Goal: Task Accomplishment & Management: Manage account settings

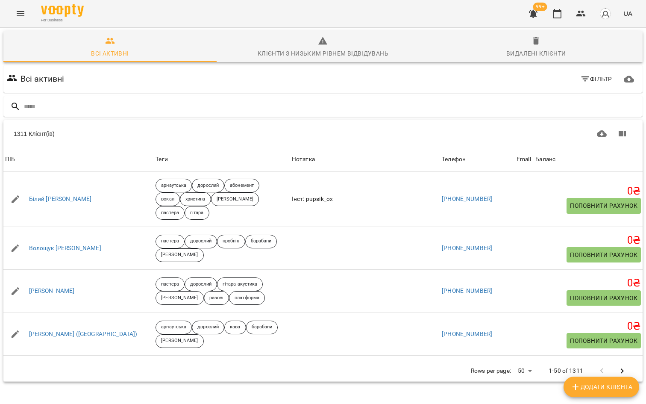
click at [29, 20] on div "For Business 99+ UA" at bounding box center [323, 13] width 646 height 27
click at [23, 15] on icon "Menu" at bounding box center [21, 13] width 8 height 5
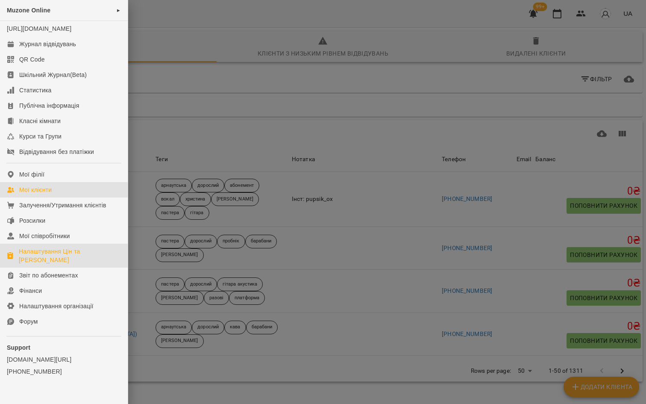
click at [63, 264] on div "Налаштування Цін та [PERSON_NAME]" at bounding box center [70, 255] width 102 height 17
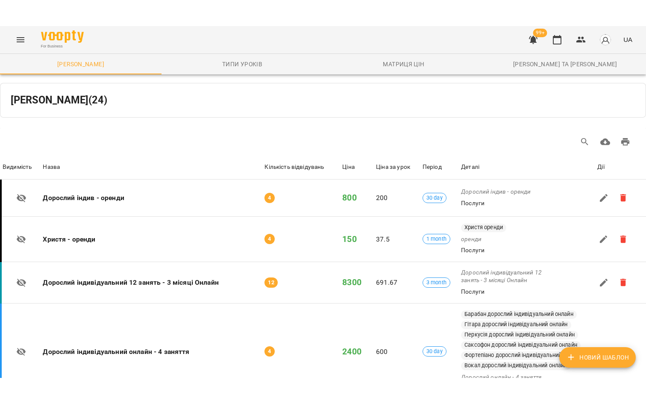
scroll to position [1913, 0]
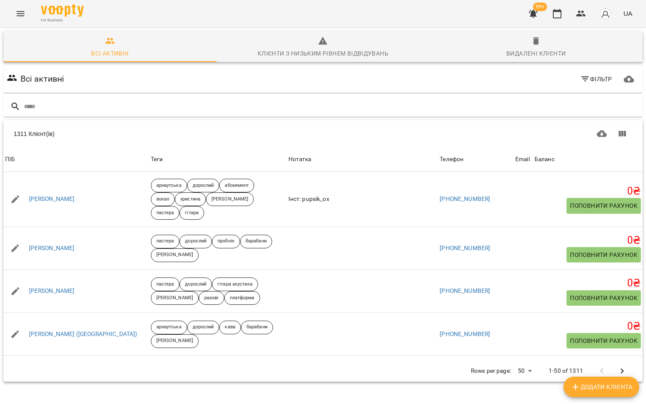
click at [19, 18] on icon "Menu" at bounding box center [20, 14] width 10 height 10
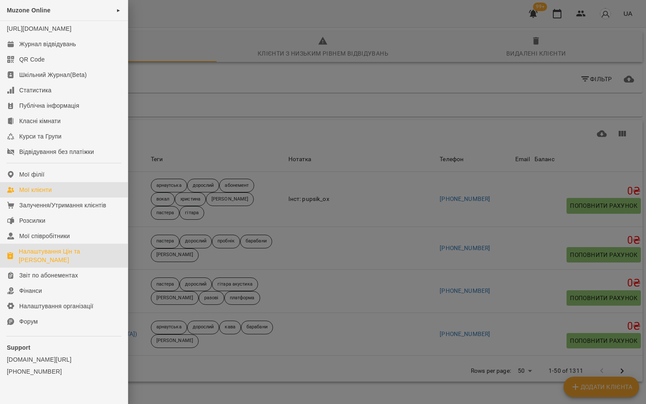
click at [49, 262] on div "Налаштування Цін та [PERSON_NAME]" at bounding box center [70, 255] width 102 height 17
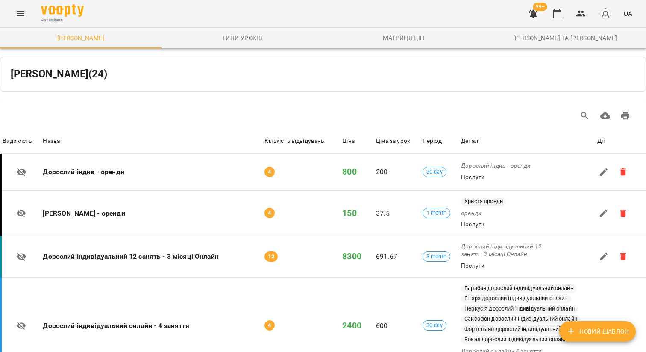
scroll to position [1410, 0]
click at [21, 12] on icon "Menu" at bounding box center [20, 14] width 10 height 10
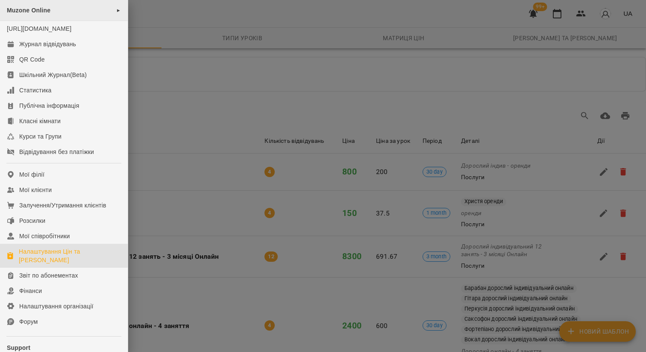
click at [85, 11] on div "Muzone Online ►" at bounding box center [64, 10] width 128 height 21
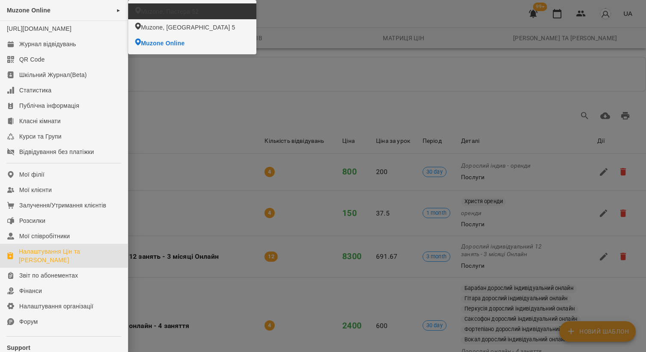
click at [171, 11] on span "Muzone, Пастера 52" at bounding box center [170, 11] width 58 height 9
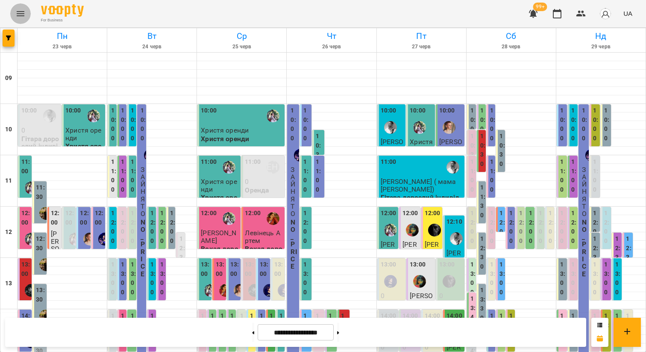
click at [23, 16] on icon "Menu" at bounding box center [21, 13] width 8 height 5
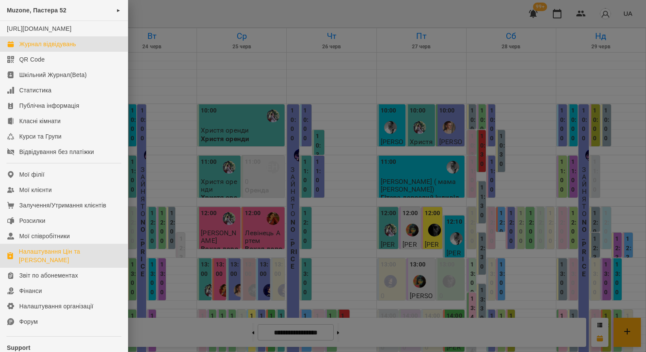
click at [58, 264] on div "Налаштування Цін та [PERSON_NAME]" at bounding box center [70, 255] width 102 height 17
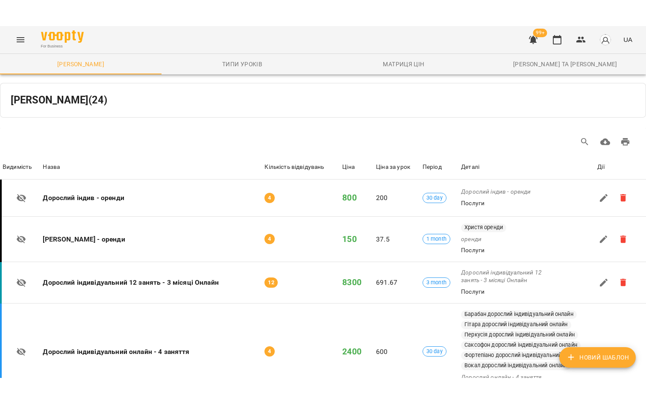
scroll to position [1761, 0]
